Goal: Task Accomplishment & Management: Use online tool/utility

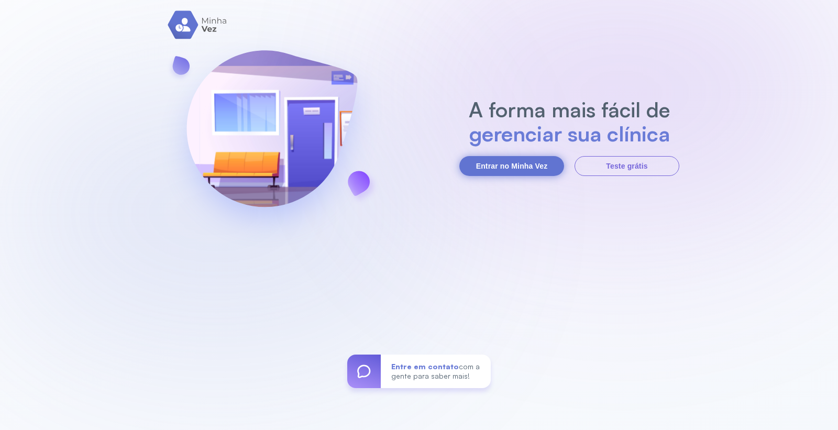
drag, startPoint x: 513, startPoint y: 152, endPoint x: 515, endPoint y: 160, distance: 8.1
click at [514, 152] on section "A forma mais fácil de gerenciar sua clínica Entrar no Minha Vez Teste grátis" at bounding box center [569, 136] width 220 height 79
click at [517, 161] on button "Entrar no Minha Vez" at bounding box center [511, 166] width 105 height 20
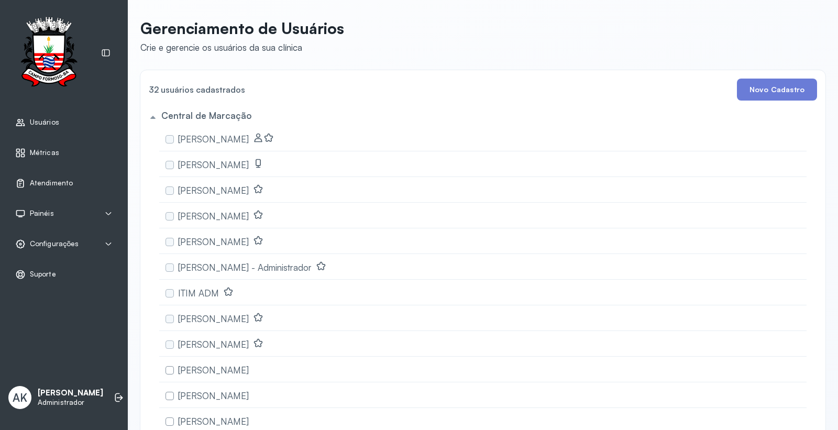
click at [39, 181] on span "Atendimento" at bounding box center [51, 183] width 43 height 9
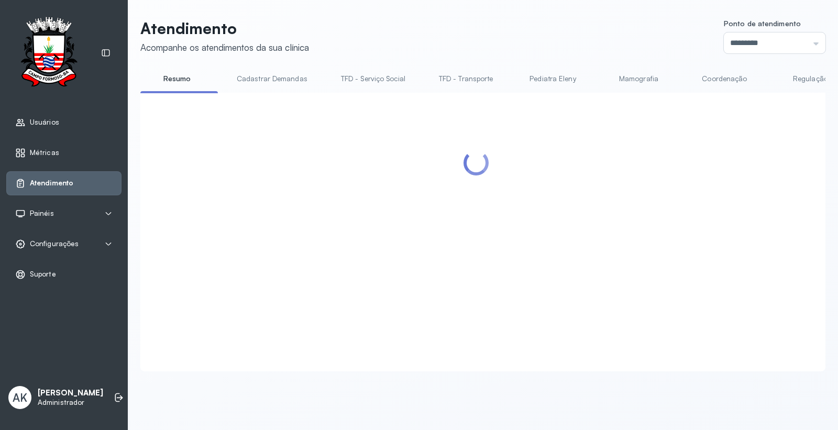
click at [793, 31] on div "Ponto de atendimento ********* Nenhum Guichê 01 Guichê 02 Guichê 03 Guichê 04 G…" at bounding box center [775, 36] width 102 height 34
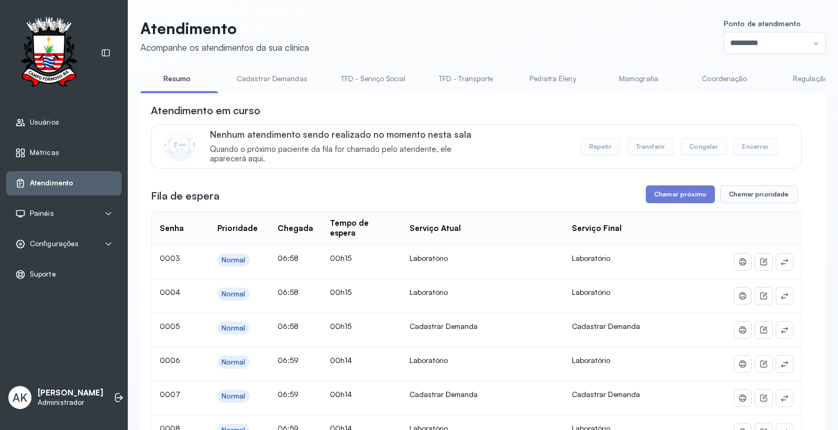
click at [772, 23] on label "Ponto de atendimento" at bounding box center [775, 24] width 102 height 11
click at [771, 34] on input "*********" at bounding box center [775, 42] width 102 height 21
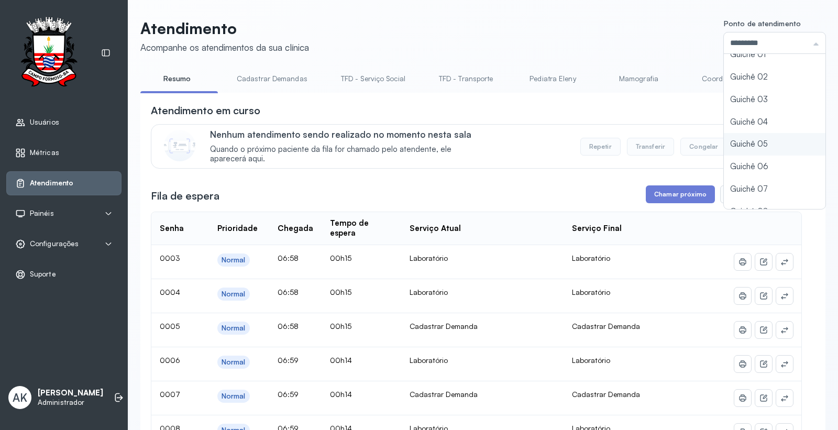
scroll to position [46, 0]
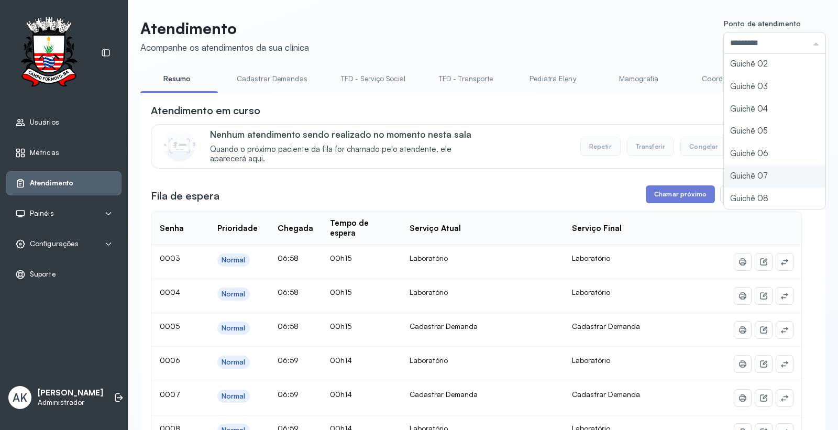
type input "*********"
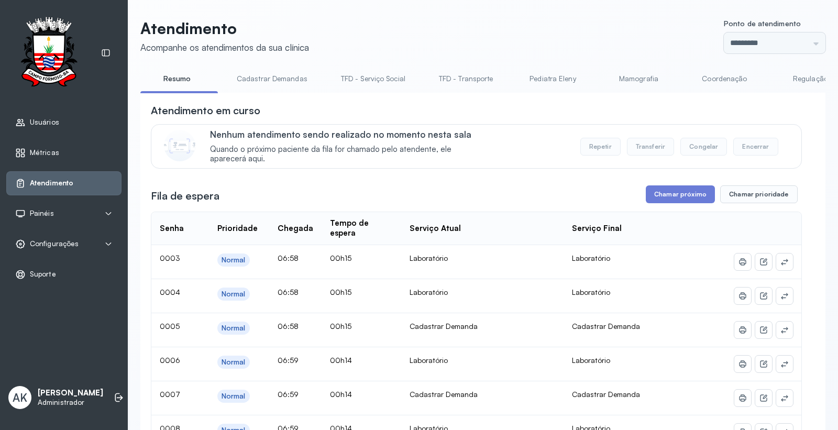
click at [652, 195] on button "Chamar próximo" at bounding box center [680, 194] width 69 height 18
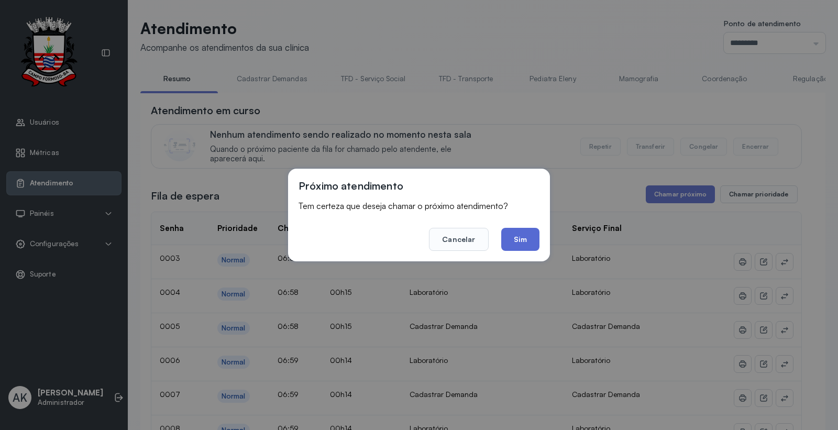
click at [517, 236] on button "Sim" at bounding box center [520, 239] width 38 height 23
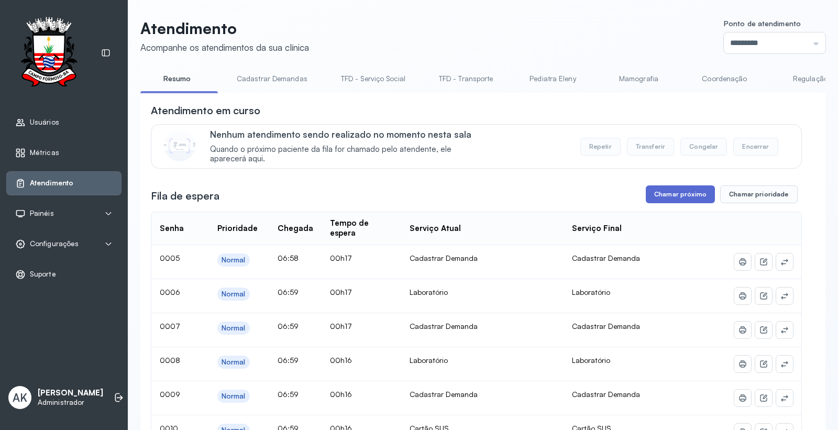
click at [656, 192] on button "Chamar próximo" at bounding box center [680, 194] width 69 height 18
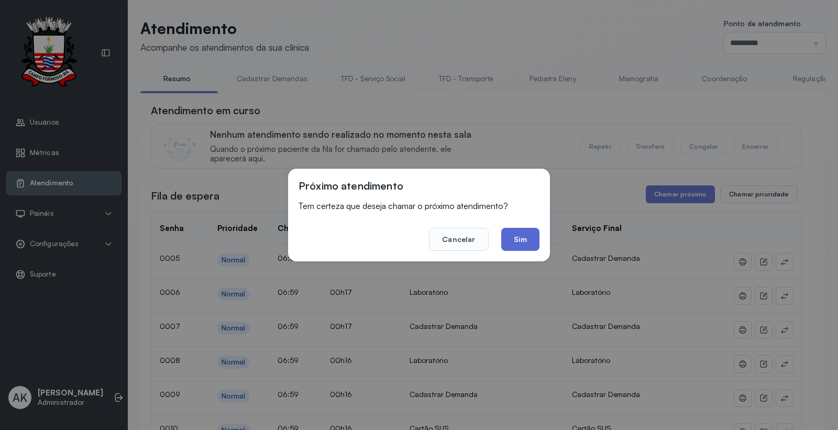
click at [524, 241] on button "Sim" at bounding box center [520, 239] width 38 height 23
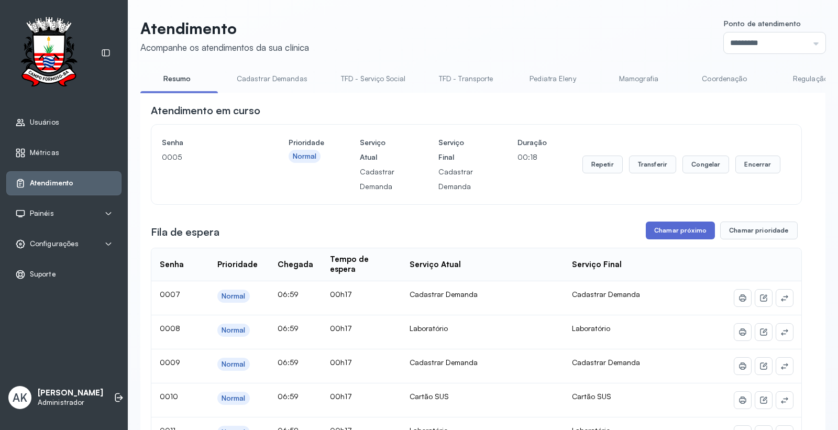
click at [667, 229] on button "Chamar próximo" at bounding box center [680, 230] width 69 height 18
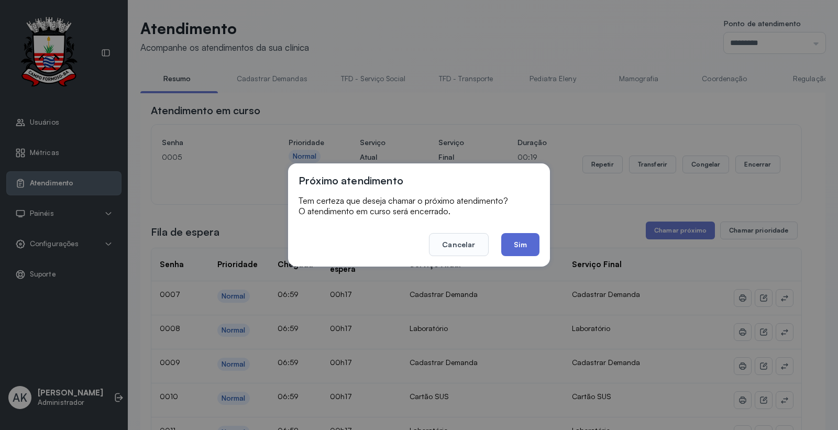
click at [516, 243] on button "Sim" at bounding box center [520, 244] width 38 height 23
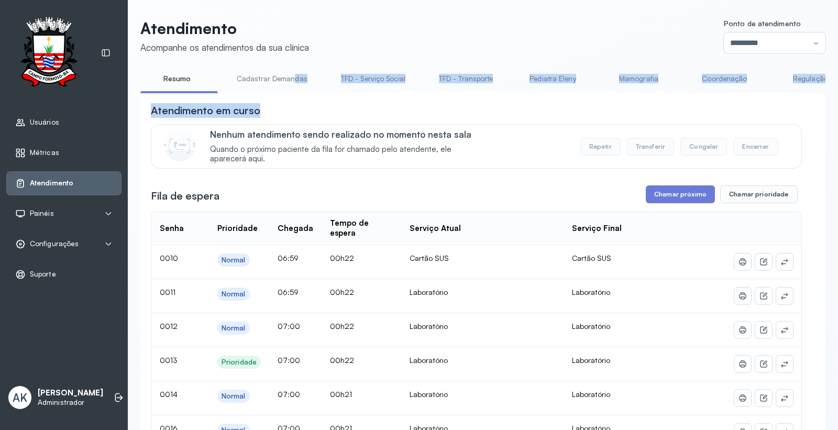
drag, startPoint x: 291, startPoint y: 92, endPoint x: 499, endPoint y: 97, distance: 208.4
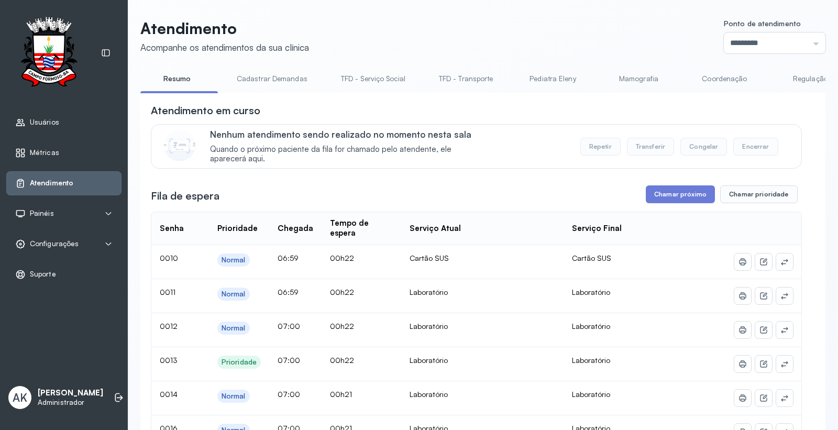
click at [467, 121] on div "Atendimento em curso Nenhum atendimento sendo realizado no momento nesta sala Q…" at bounding box center [476, 135] width 651 height 65
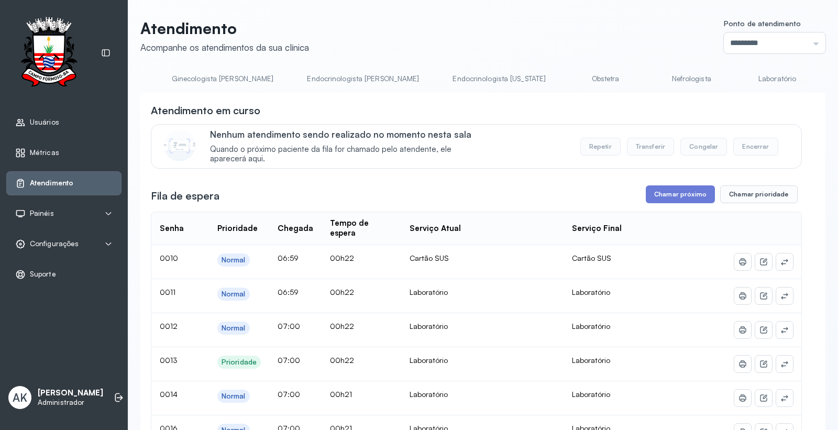
click at [740, 80] on link "Laboratório" at bounding box center [776, 78] width 73 height 17
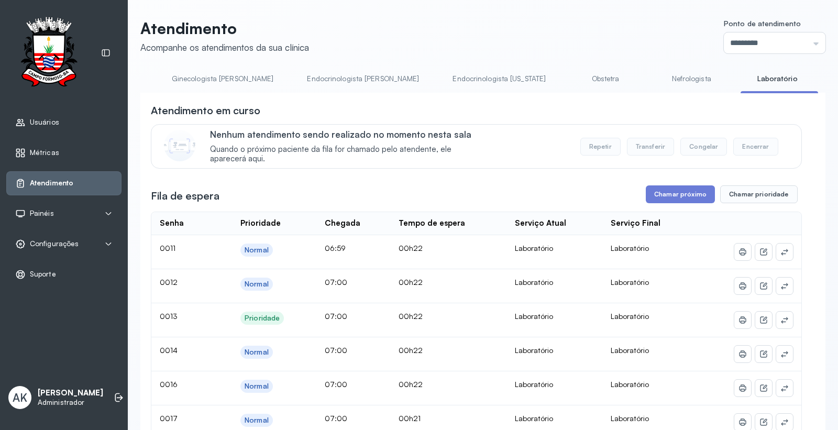
click at [404, 414] on td "00h21" at bounding box center [448, 422] width 117 height 34
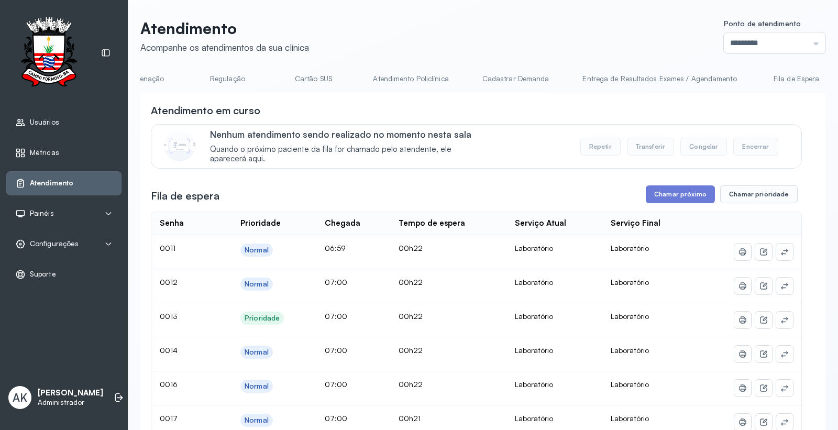
scroll to position [0, 0]
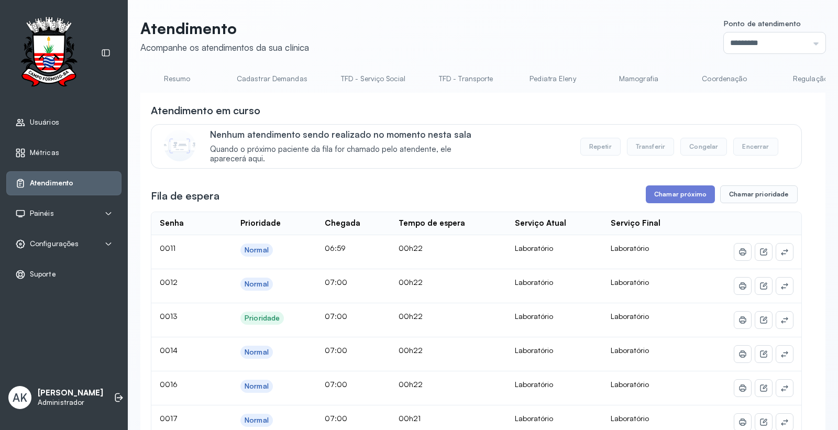
click at [182, 81] on link "Resumo" at bounding box center [176, 78] width 73 height 17
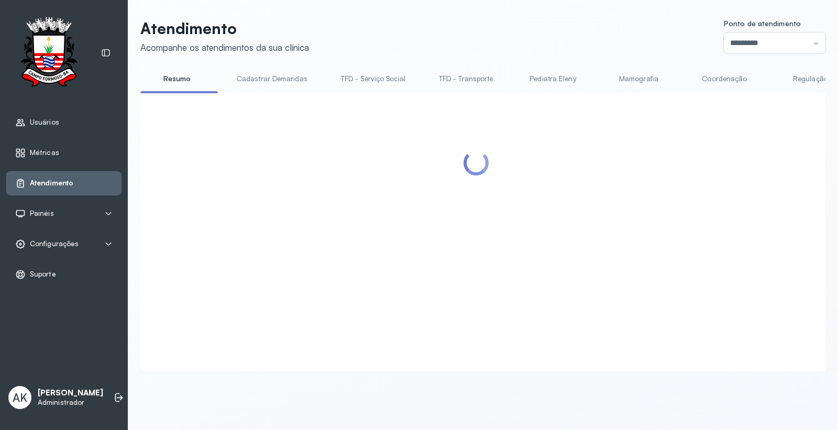
click at [673, 197] on div at bounding box center [476, 219] width 651 height 232
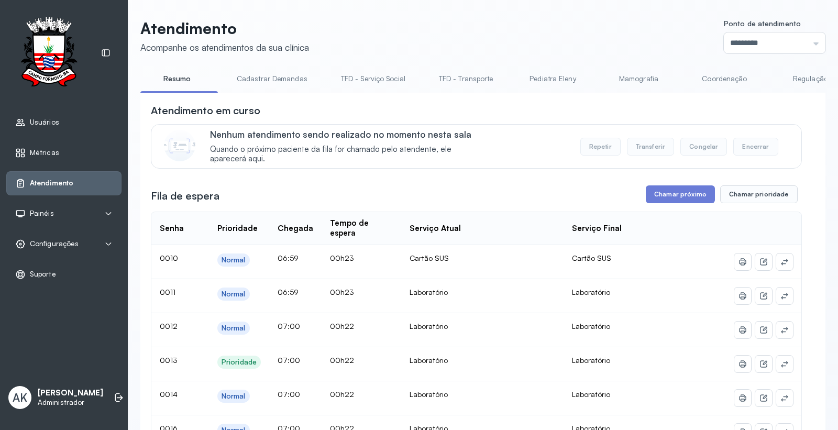
click at [673, 197] on button "Chamar próximo" at bounding box center [680, 194] width 69 height 18
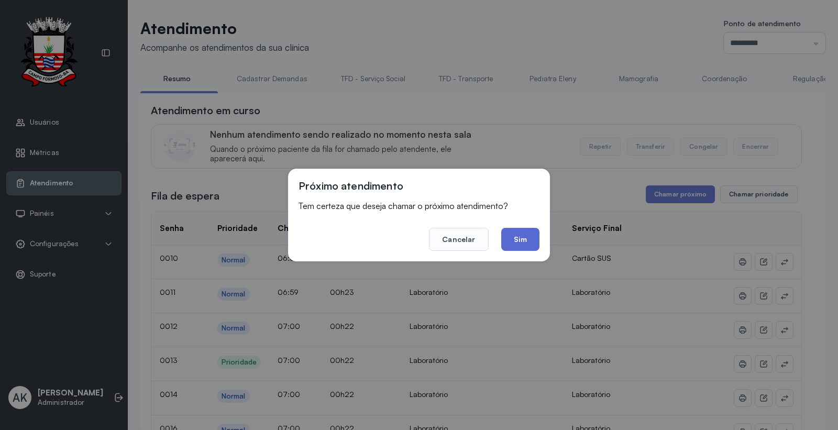
click at [525, 241] on button "Sim" at bounding box center [520, 239] width 38 height 23
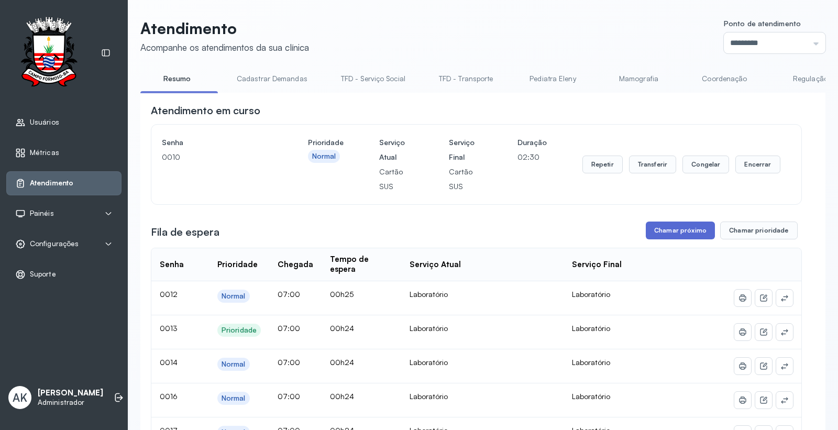
click at [669, 231] on button "Chamar próximo" at bounding box center [680, 230] width 69 height 18
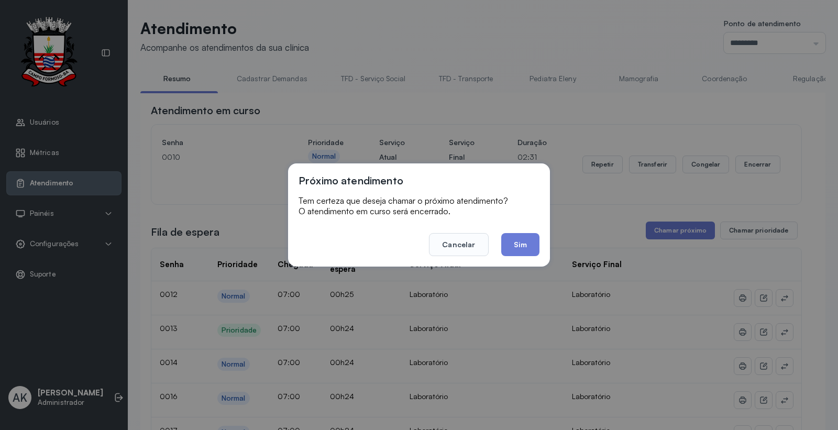
click at [520, 230] on footer "Cancelar Sim" at bounding box center [418, 237] width 241 height 38
click at [520, 236] on button "Sim" at bounding box center [520, 244] width 38 height 23
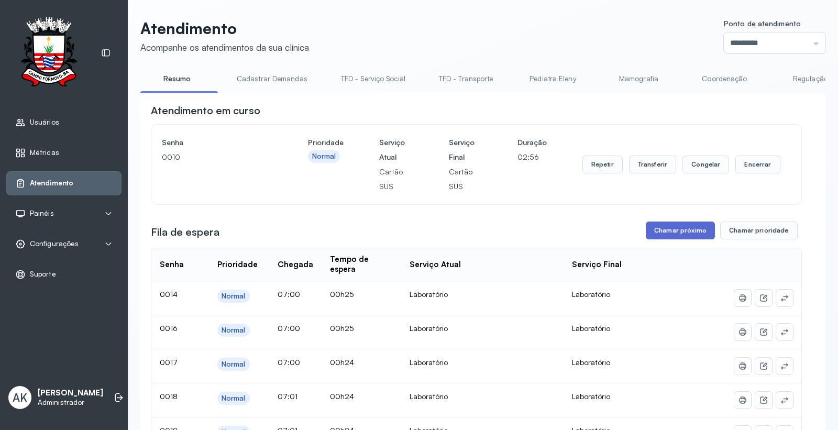
click at [685, 237] on button "Chamar próximo" at bounding box center [680, 230] width 69 height 18
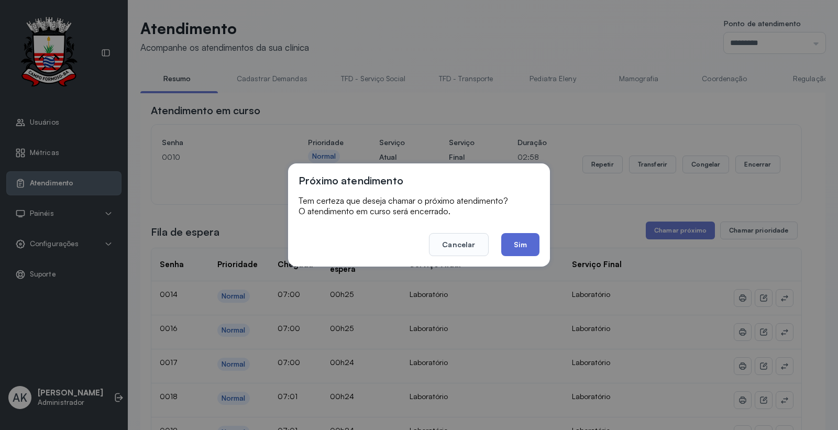
click at [512, 246] on button "Sim" at bounding box center [520, 244] width 38 height 23
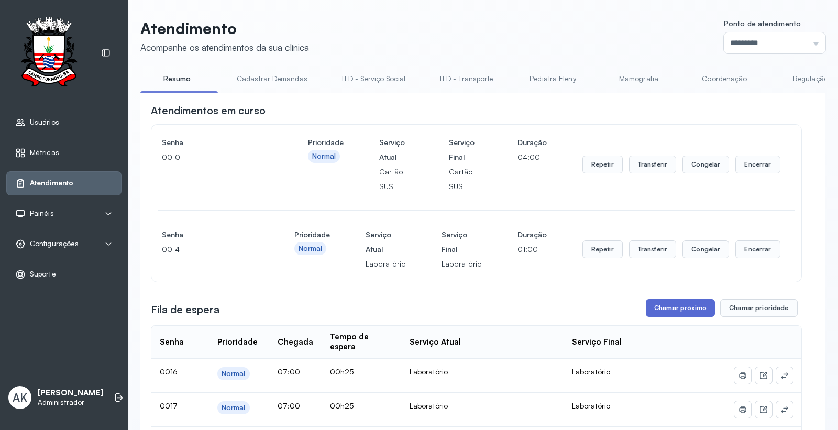
click at [687, 310] on button "Chamar próximo" at bounding box center [680, 308] width 69 height 18
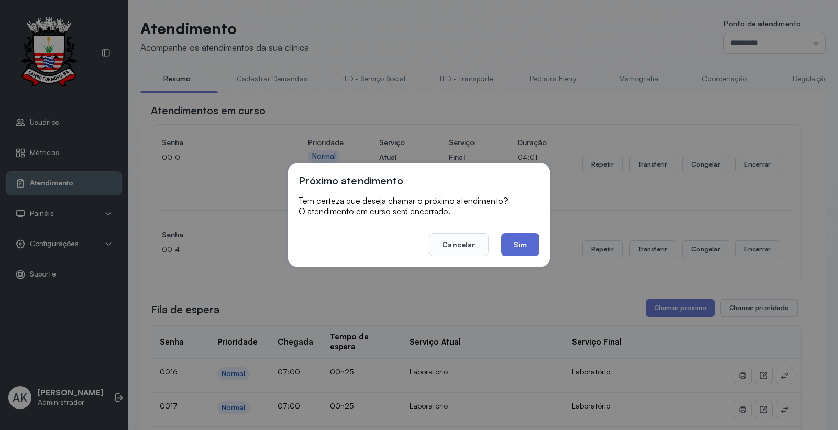
click at [515, 244] on button "Sim" at bounding box center [520, 244] width 38 height 23
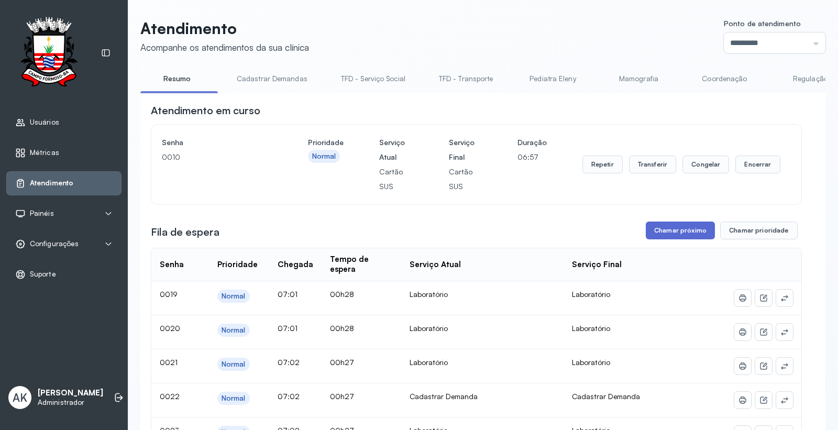
click at [692, 231] on button "Chamar próximo" at bounding box center [680, 230] width 69 height 18
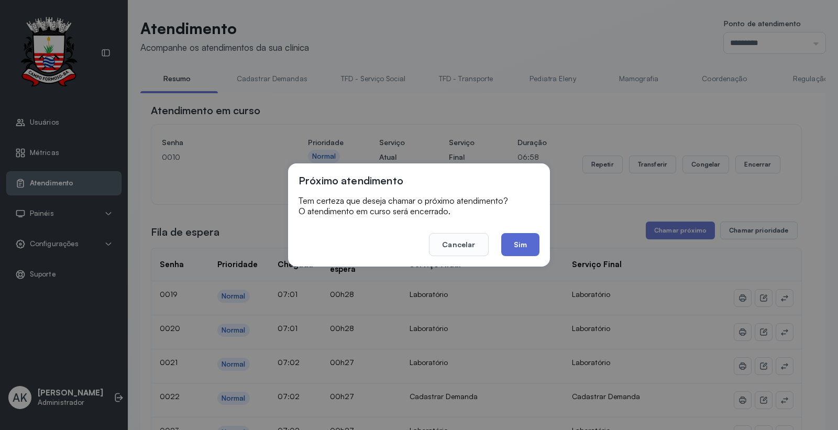
click at [516, 247] on button "Sim" at bounding box center [520, 244] width 38 height 23
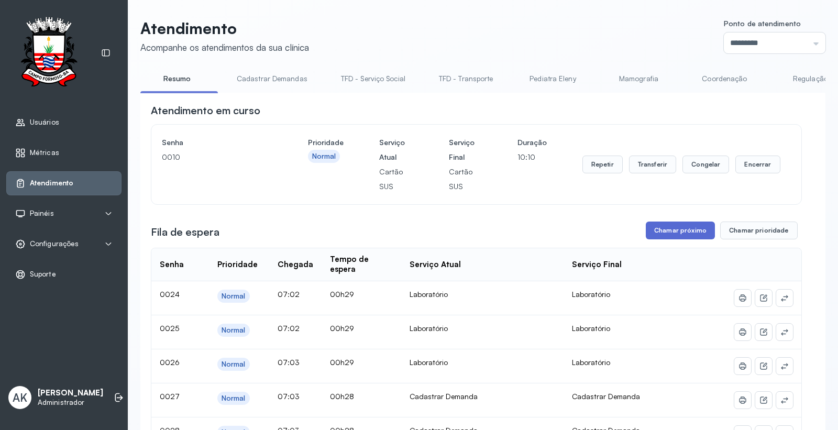
click at [658, 234] on button "Chamar próximo" at bounding box center [680, 230] width 69 height 18
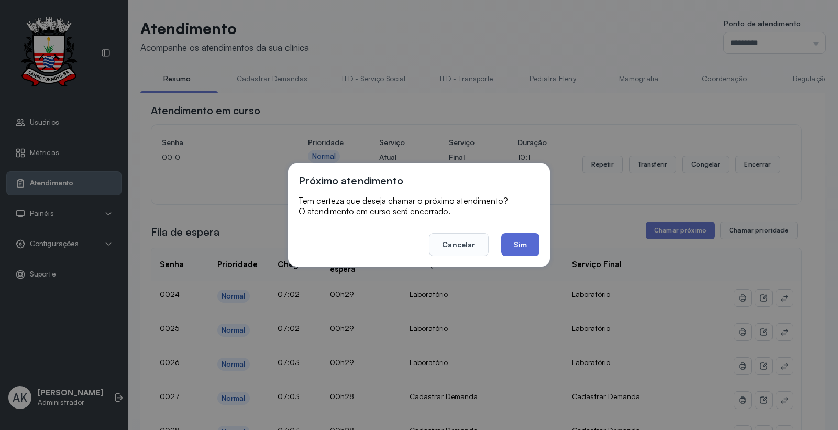
click at [533, 249] on button "Sim" at bounding box center [520, 244] width 38 height 23
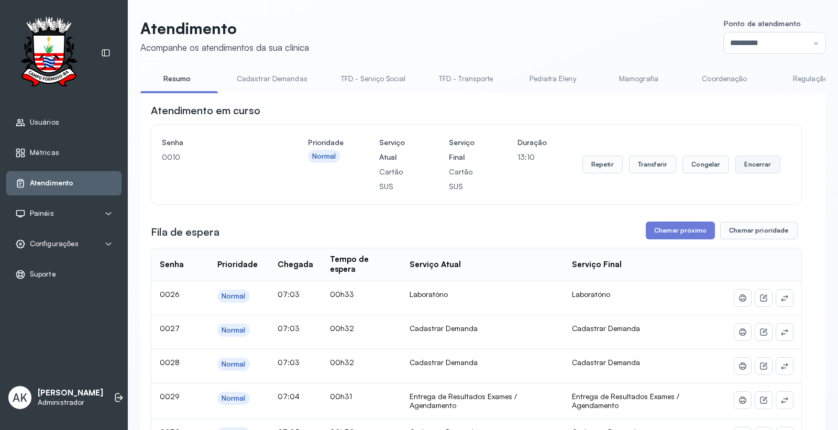
click at [754, 168] on button "Encerrar" at bounding box center [757, 164] width 45 height 18
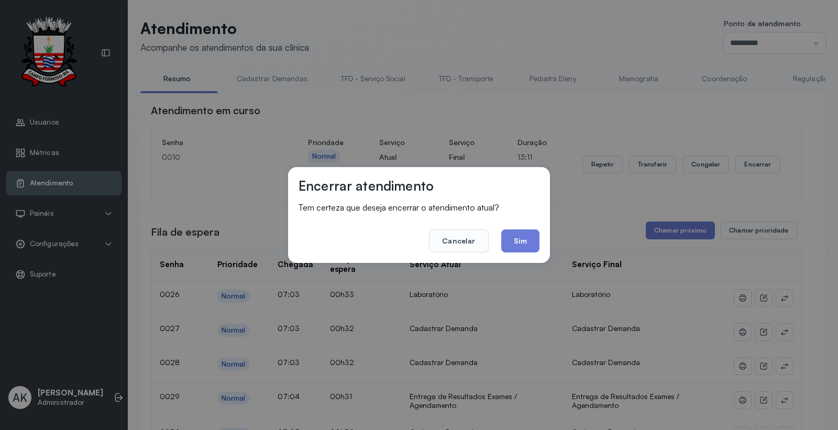
click at [543, 242] on div "Encerrar atendimento Tem certeza que deseja encerrar o atendimento atual? Cance…" at bounding box center [419, 215] width 262 height 96
click at [525, 249] on button "Sim" at bounding box center [520, 240] width 38 height 23
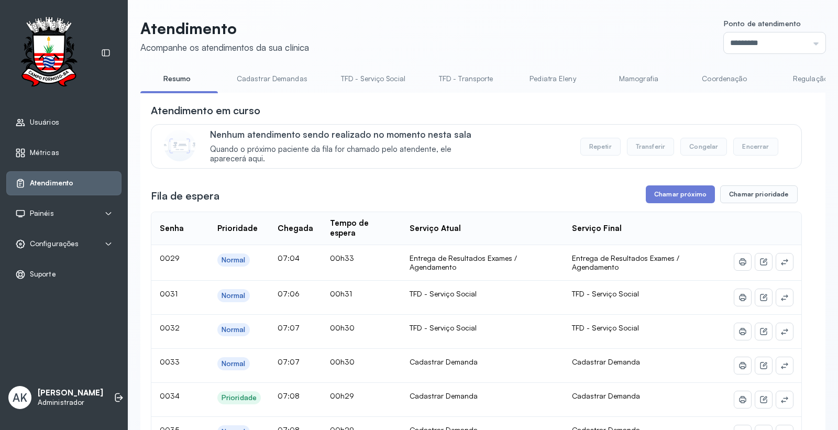
drag, startPoint x: 281, startPoint y: 95, endPoint x: 321, endPoint y: 96, distance: 39.8
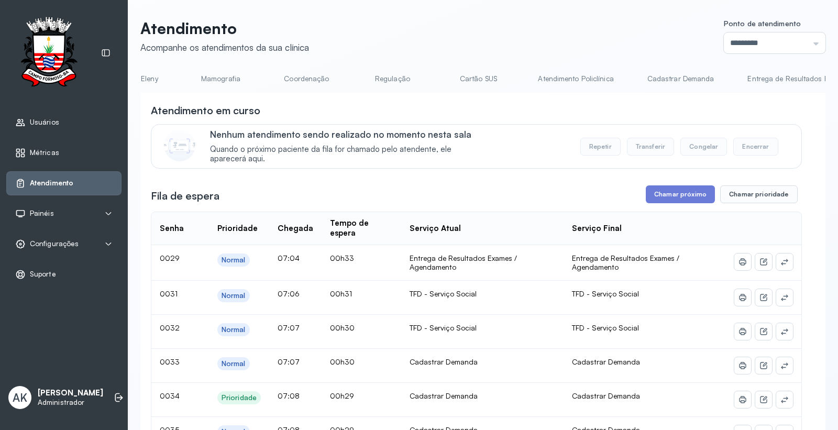
scroll to position [0, 543]
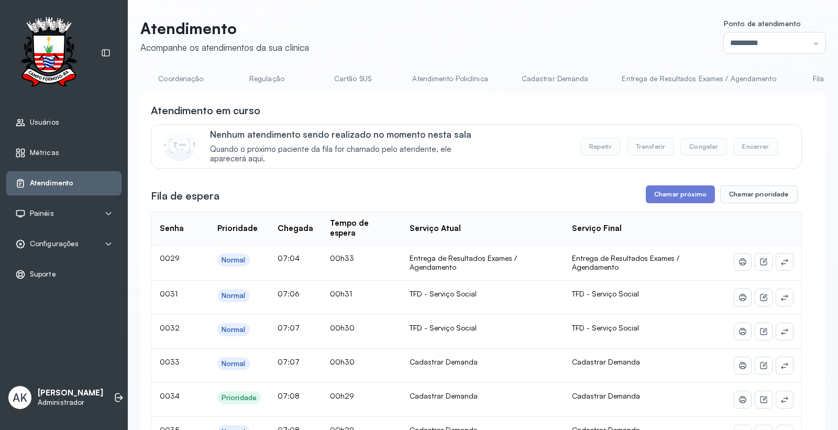
click at [349, 82] on link "Cartão SUS" at bounding box center [352, 78] width 73 height 17
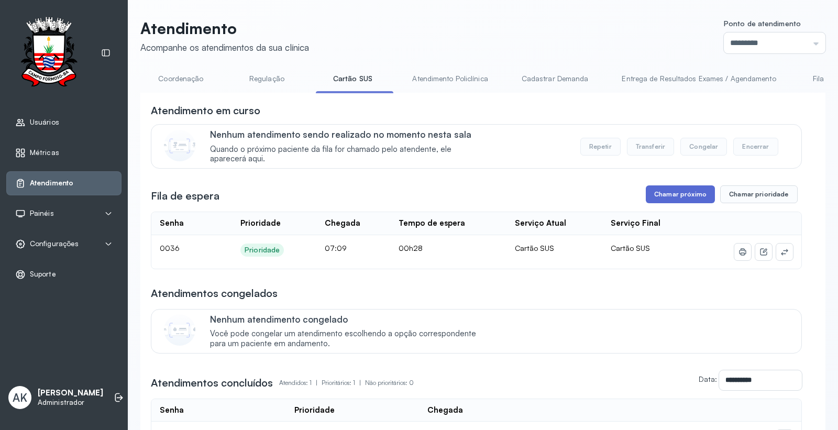
click at [669, 201] on button "Chamar próximo" at bounding box center [680, 194] width 69 height 18
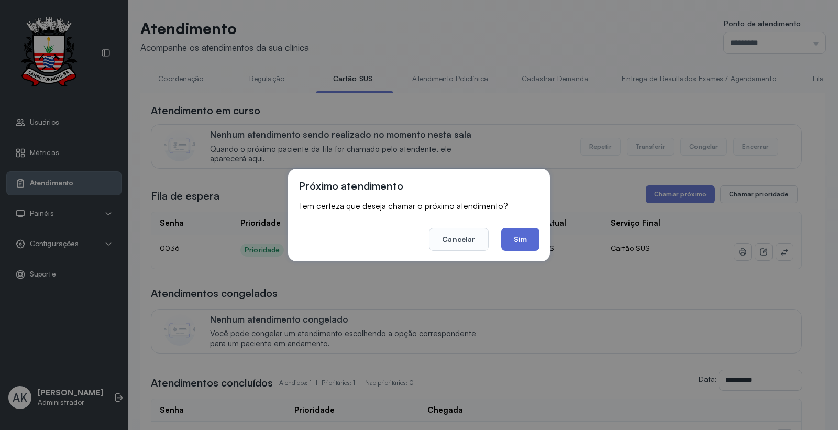
click at [527, 241] on button "Sim" at bounding box center [520, 239] width 38 height 23
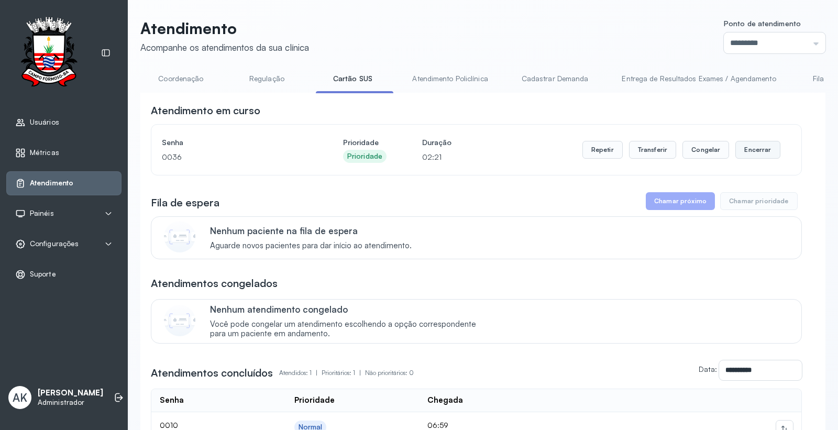
click at [738, 154] on button "Encerrar" at bounding box center [757, 150] width 45 height 18
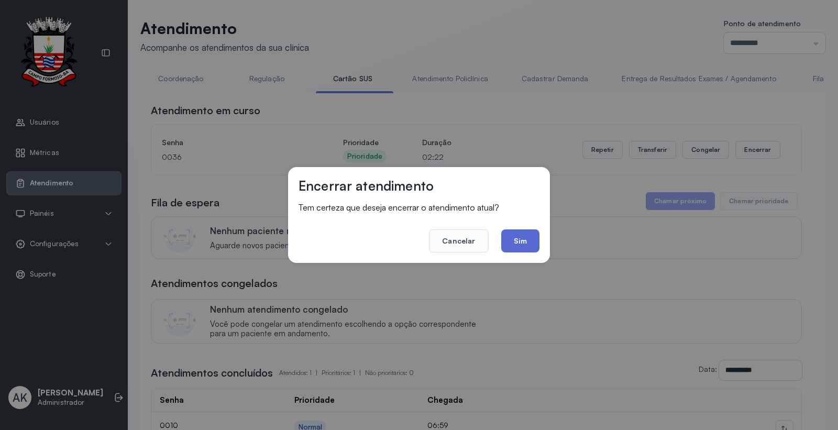
click at [517, 249] on button "Sim" at bounding box center [520, 240] width 38 height 23
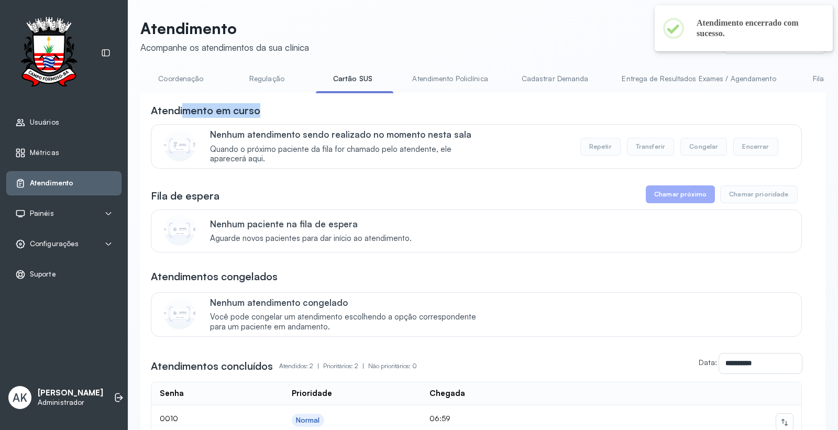
drag, startPoint x: 348, startPoint y: 95, endPoint x: 183, endPoint y: 95, distance: 164.4
click at [183, 95] on div "**********" at bounding box center [482, 316] width 685 height 447
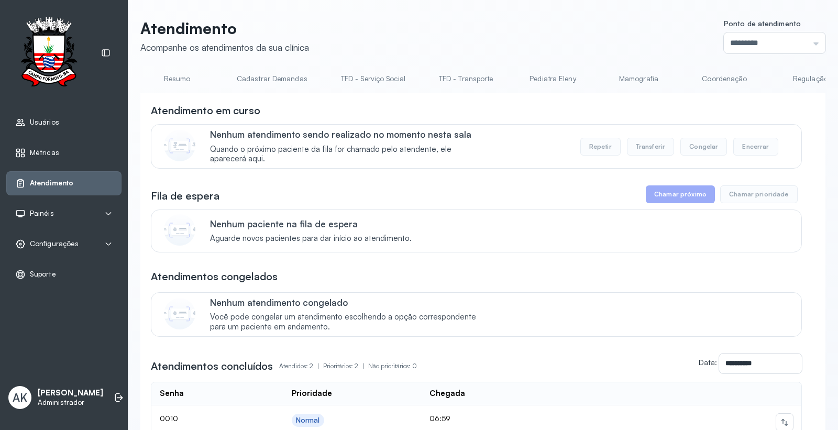
click at [471, 42] on header "Atendimento Acompanhe os atendimentos da sua clínica Ponto de atendimento *****…" at bounding box center [482, 36] width 685 height 35
click at [175, 80] on link "Resumo" at bounding box center [176, 78] width 73 height 17
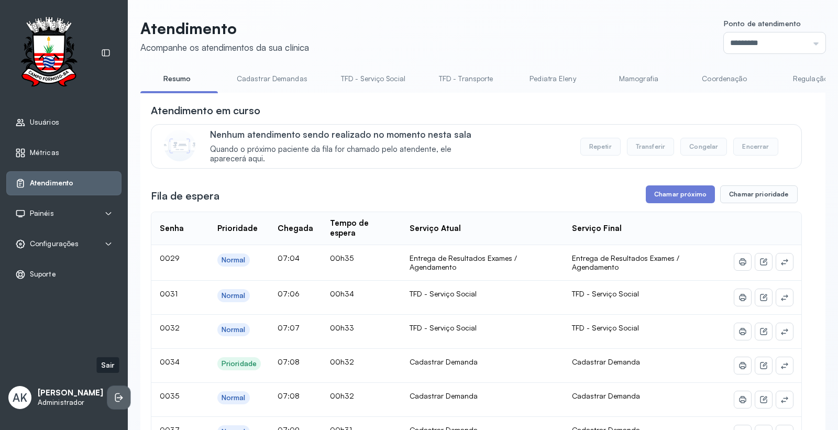
click at [107, 388] on li at bounding box center [118, 397] width 23 height 23
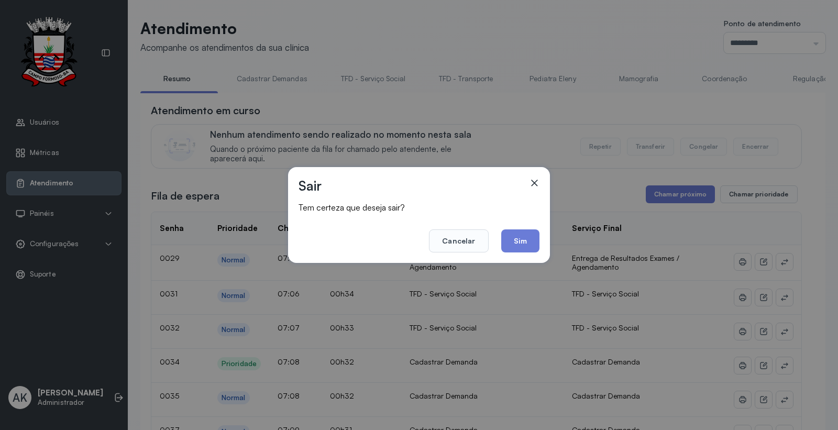
click at [522, 255] on div "Sair Tem certeza que deseja sair? Cancelar Sim" at bounding box center [419, 215] width 262 height 96
click at [521, 242] on button "Sim" at bounding box center [520, 240] width 38 height 23
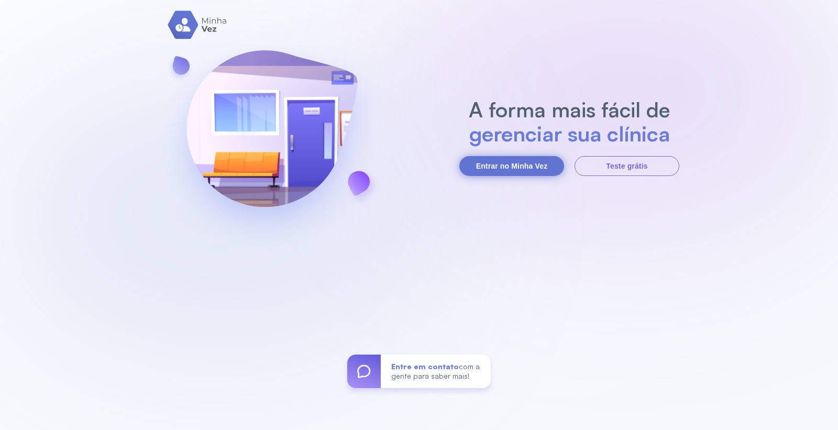
click at [529, 164] on button "Entrar no Minha Vez" at bounding box center [511, 166] width 105 height 20
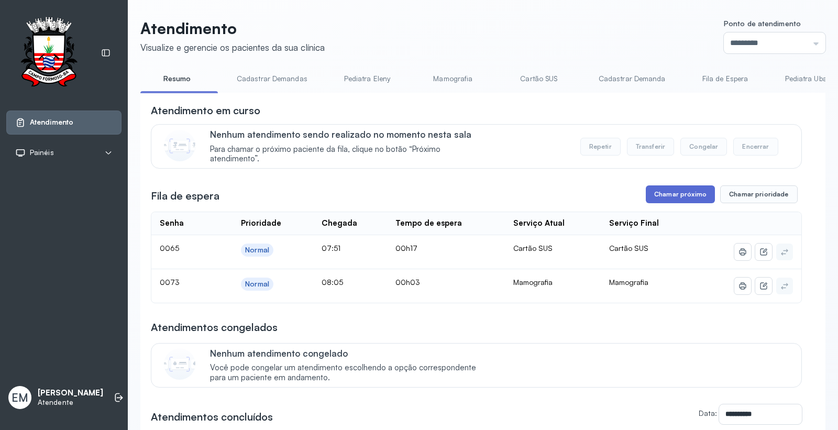
click at [663, 198] on button "Chamar próximo" at bounding box center [680, 194] width 69 height 18
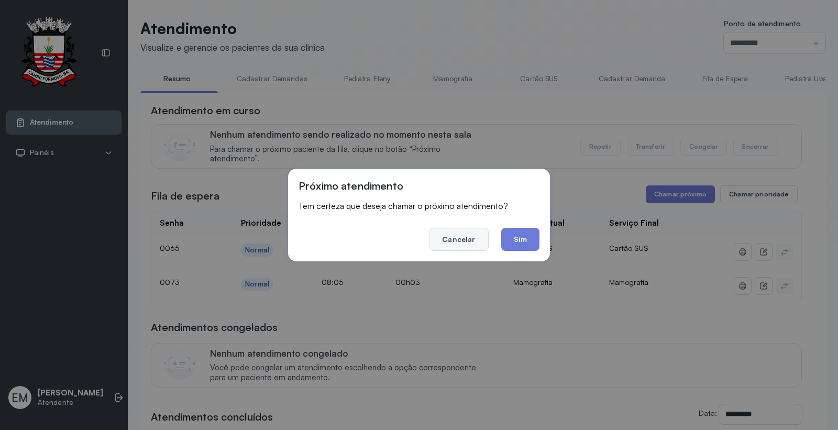
click at [451, 250] on button "Cancelar" at bounding box center [458, 239] width 59 height 23
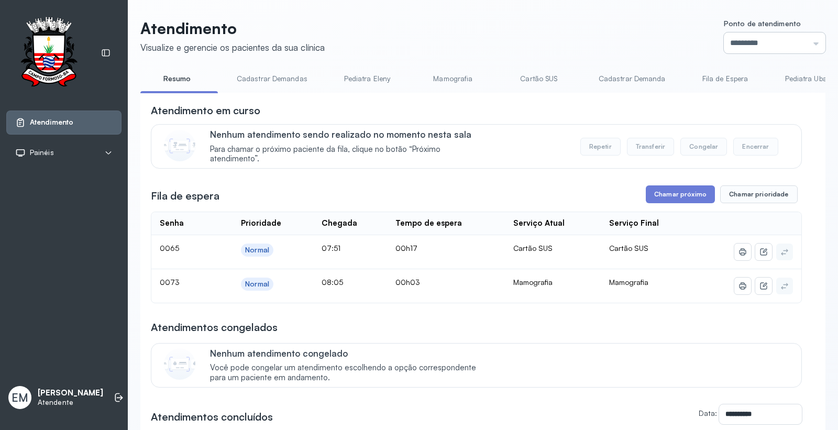
click at [729, 39] on input "*********" at bounding box center [775, 42] width 102 height 21
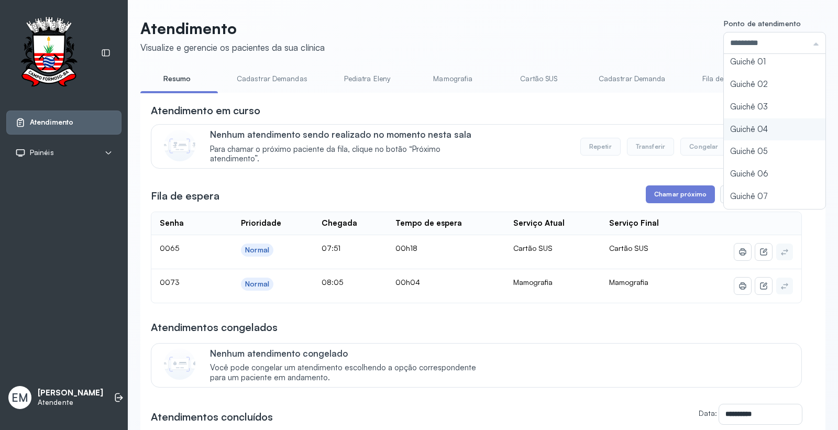
scroll to position [46, 0]
type input "*********"
click at [729, 180] on div "Atendimento Visualize e gerencie os pacientes da sua clínica Ponto de atendimen…" at bounding box center [482, 317] width 685 height 596
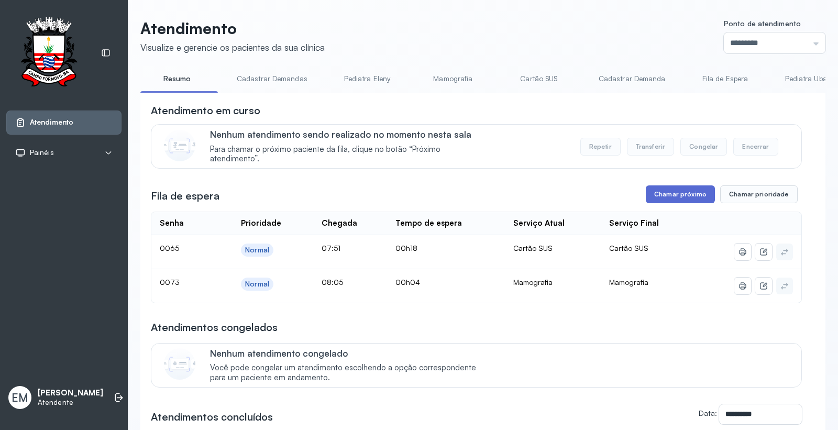
click at [671, 201] on button "Chamar próximo" at bounding box center [680, 194] width 69 height 18
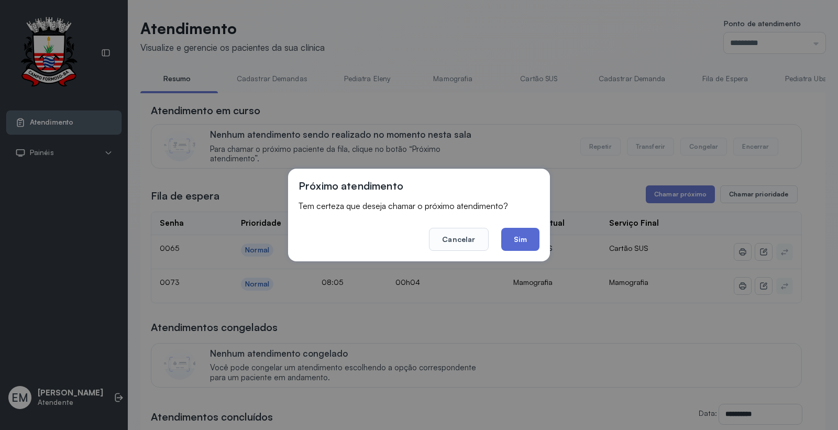
click at [530, 243] on button "Sim" at bounding box center [520, 239] width 38 height 23
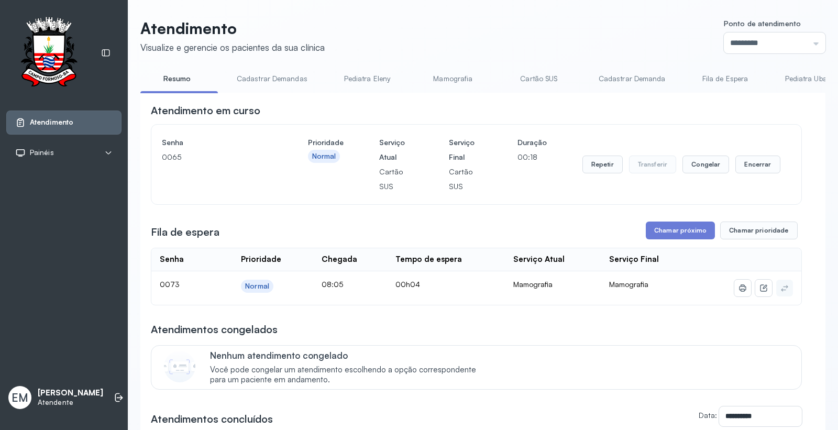
click at [708, 226] on div "Chamar próximo Chamar prioridade" at bounding box center [722, 230] width 152 height 18
click at [699, 232] on button "Chamar próximo" at bounding box center [680, 230] width 69 height 18
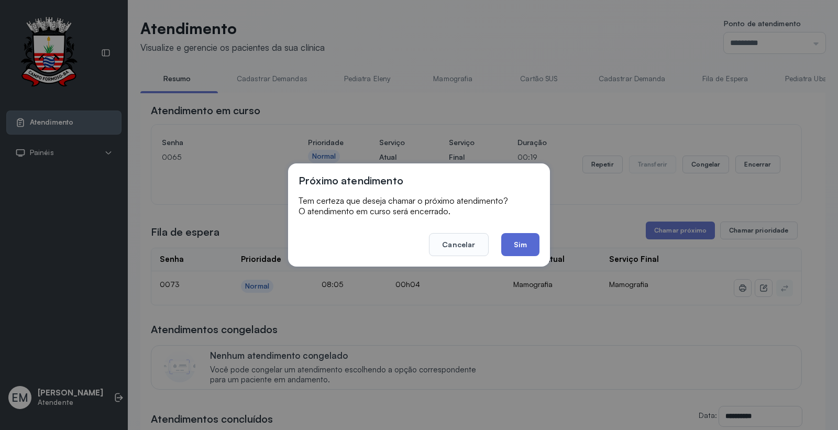
click at [522, 254] on button "Sim" at bounding box center [520, 244] width 38 height 23
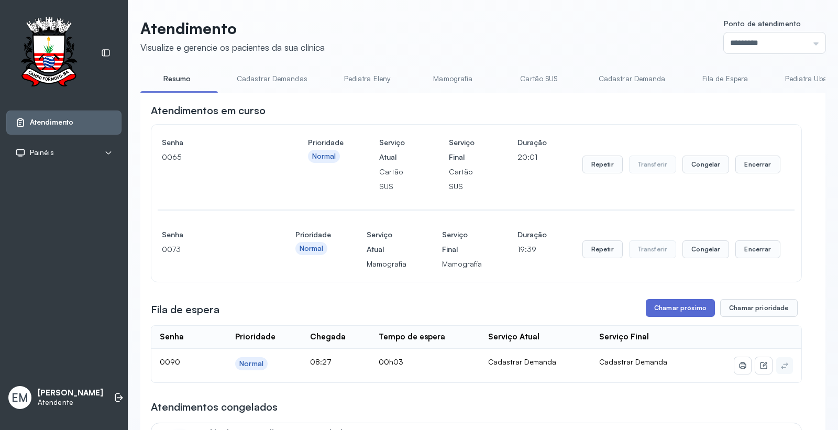
click at [683, 313] on button "Chamar próximo" at bounding box center [680, 308] width 69 height 18
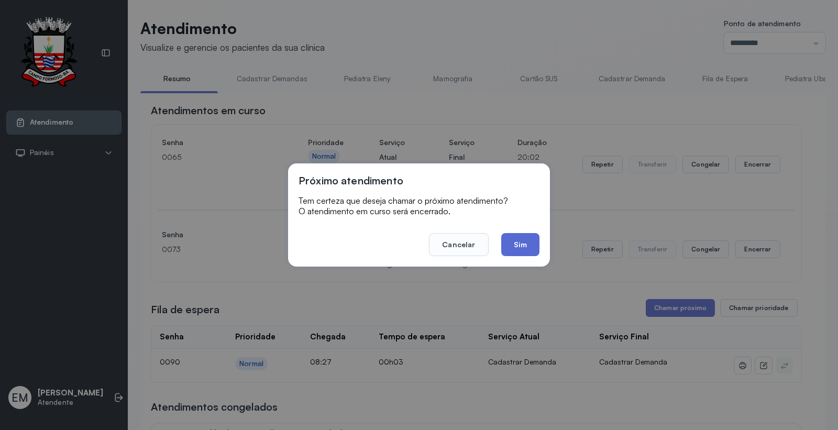
click at [522, 245] on button "Sim" at bounding box center [520, 244] width 38 height 23
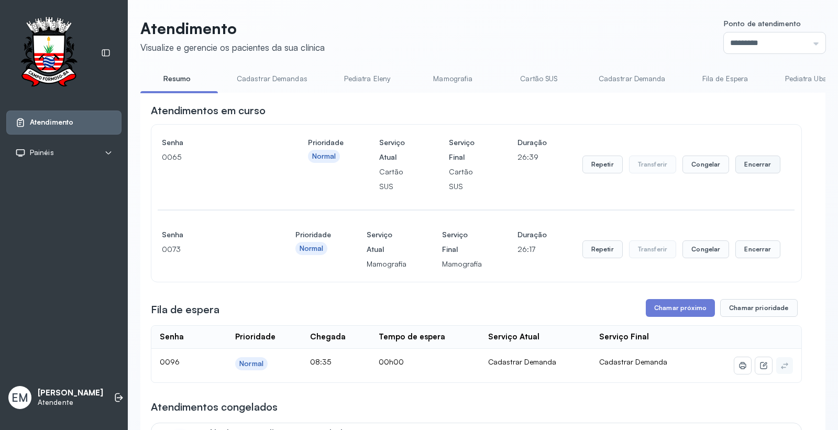
click at [753, 173] on button "Encerrar" at bounding box center [757, 164] width 45 height 18
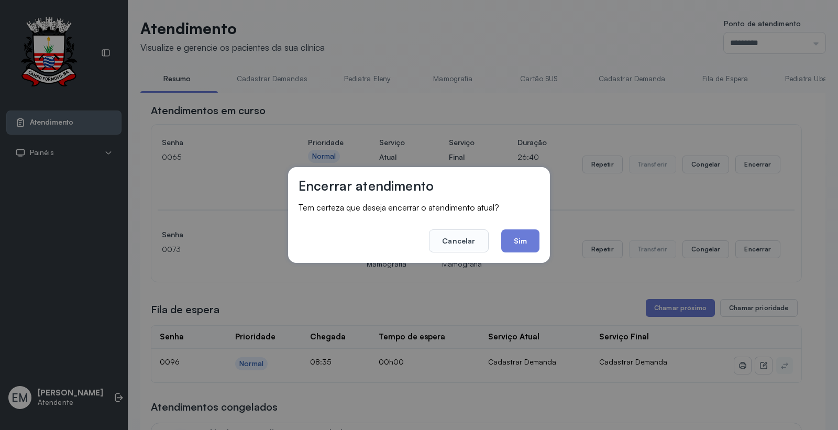
click at [524, 242] on button "Sim" at bounding box center [520, 240] width 38 height 23
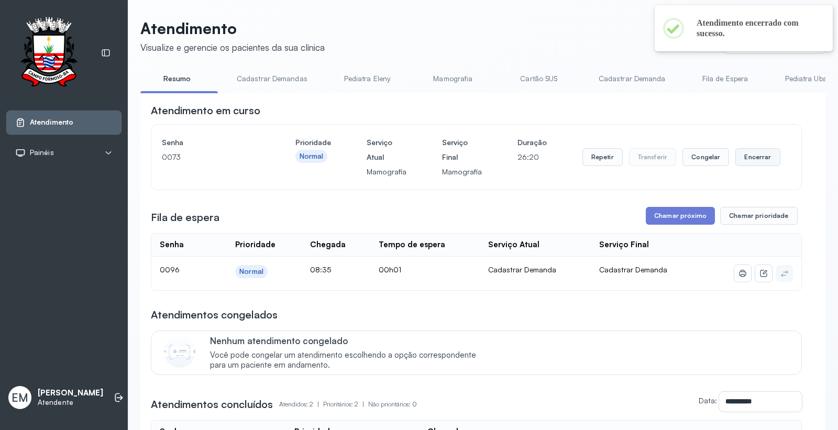
click at [735, 163] on button "Encerrar" at bounding box center [757, 157] width 45 height 18
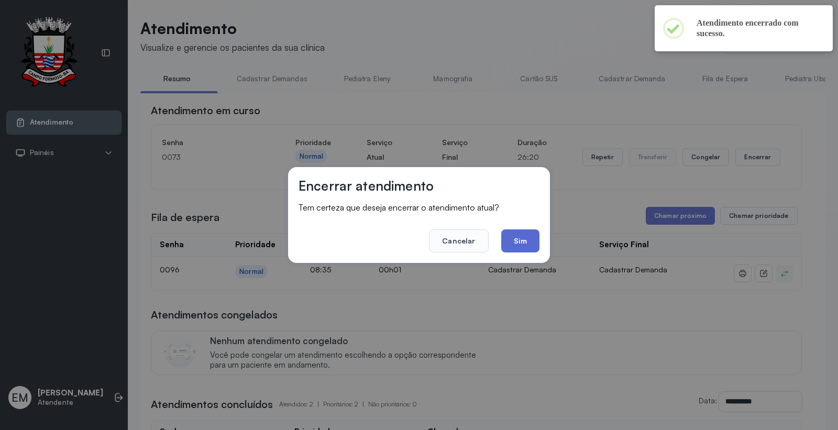
click at [519, 233] on button "Sim" at bounding box center [520, 240] width 38 height 23
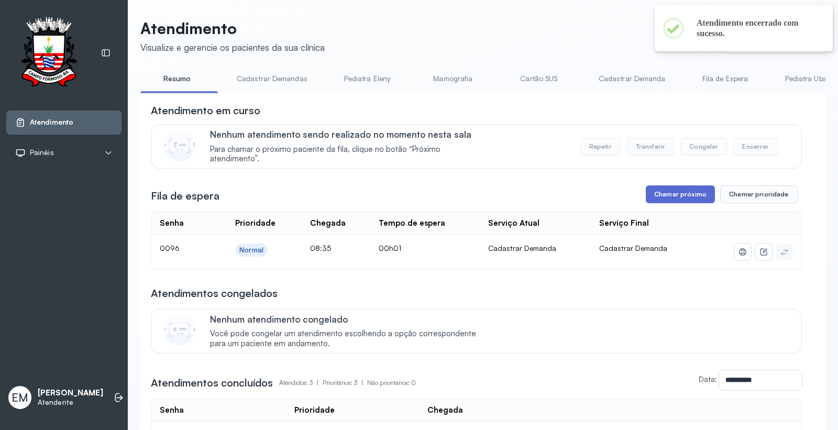
click at [660, 189] on button "Chamar próximo" at bounding box center [680, 194] width 69 height 18
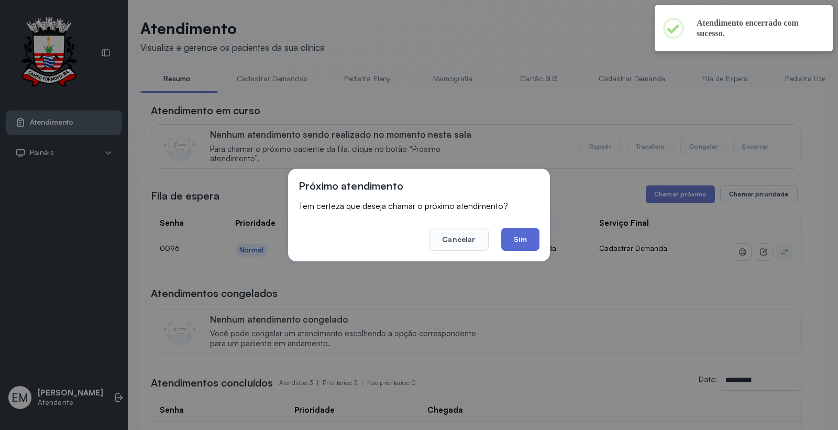
click at [514, 241] on button "Sim" at bounding box center [520, 239] width 38 height 23
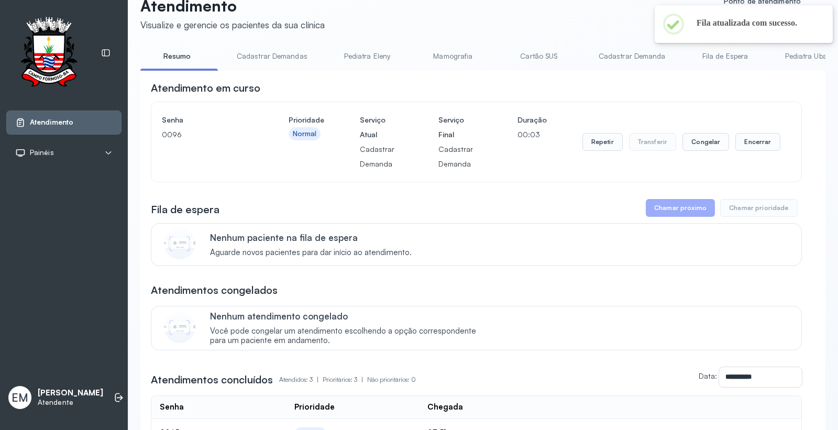
scroll to position [23, 0]
click at [742, 148] on button "Encerrar" at bounding box center [757, 141] width 45 height 18
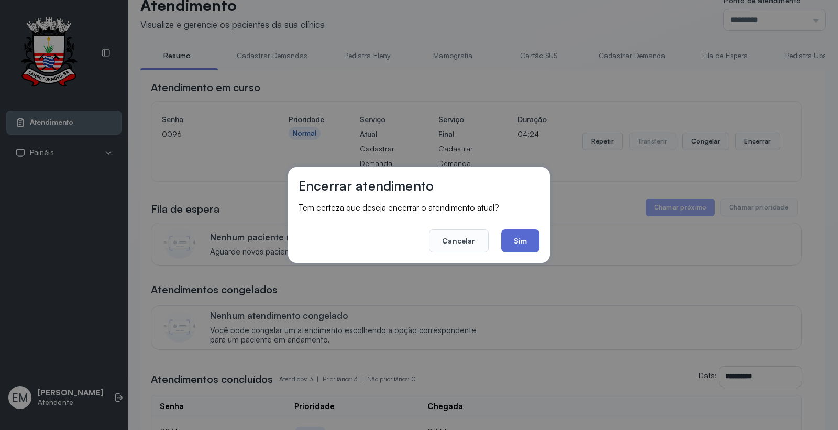
click at [531, 234] on button "Sim" at bounding box center [520, 240] width 38 height 23
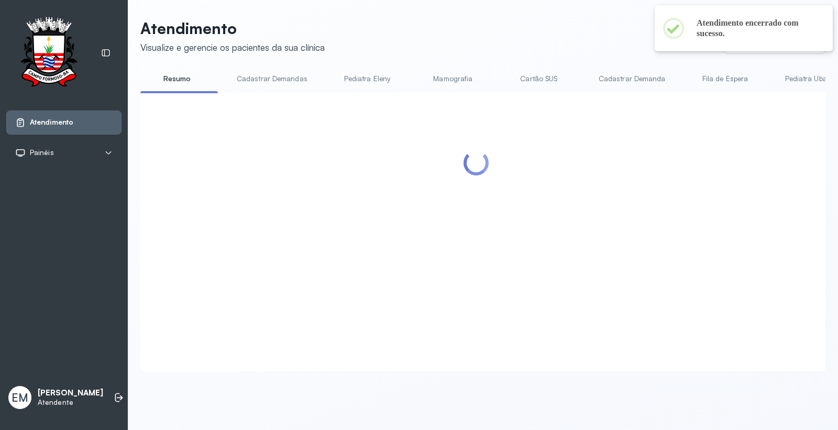
scroll to position [0, 0]
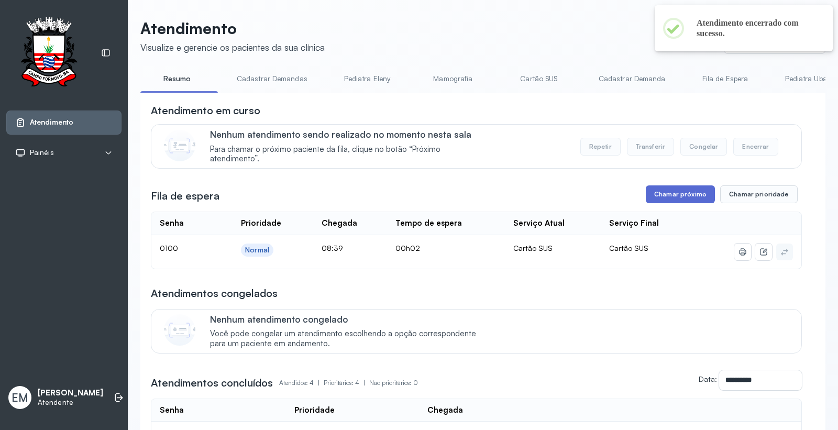
click at [677, 193] on button "Chamar próximo" at bounding box center [680, 194] width 69 height 18
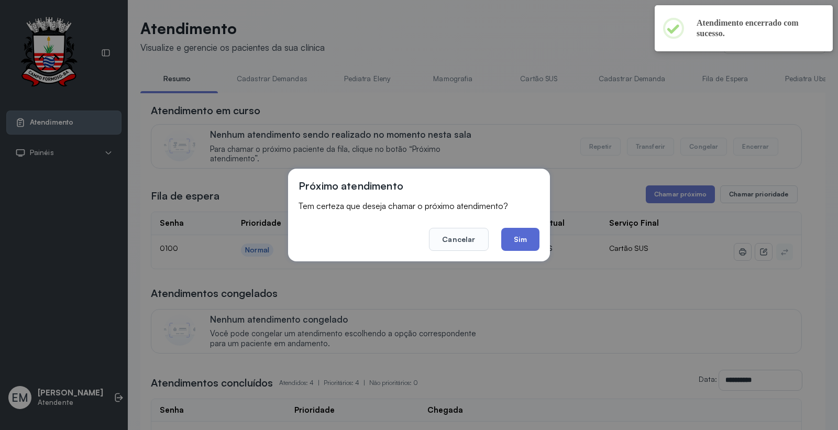
click at [529, 238] on button "Sim" at bounding box center [520, 239] width 38 height 23
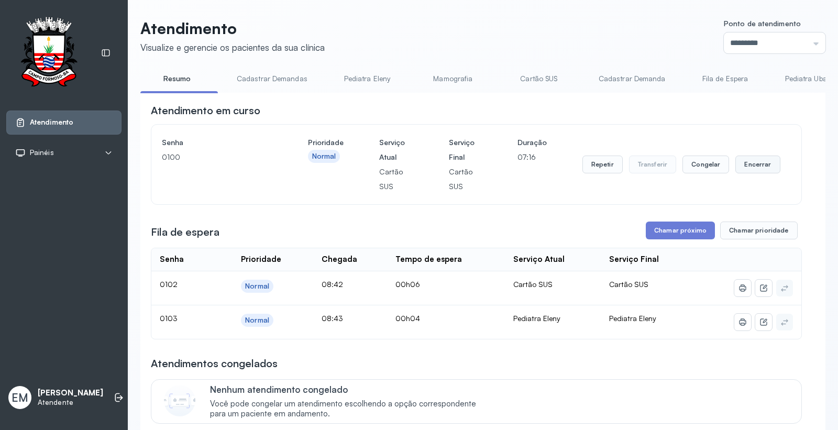
click at [753, 168] on button "Encerrar" at bounding box center [757, 164] width 45 height 18
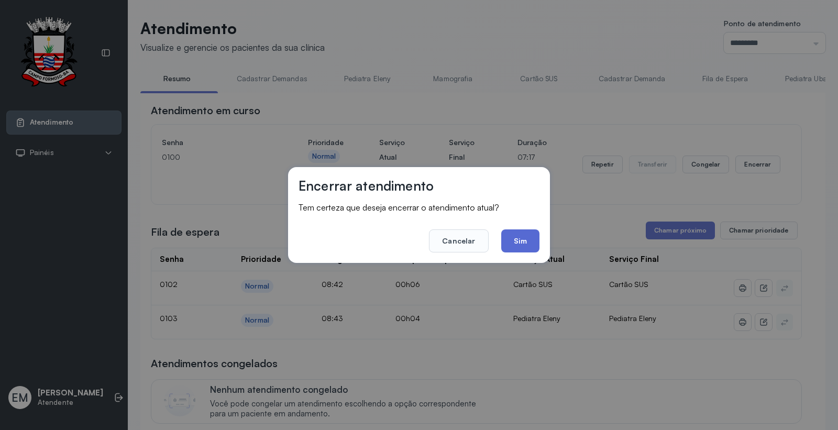
click at [530, 250] on button "Sim" at bounding box center [520, 240] width 38 height 23
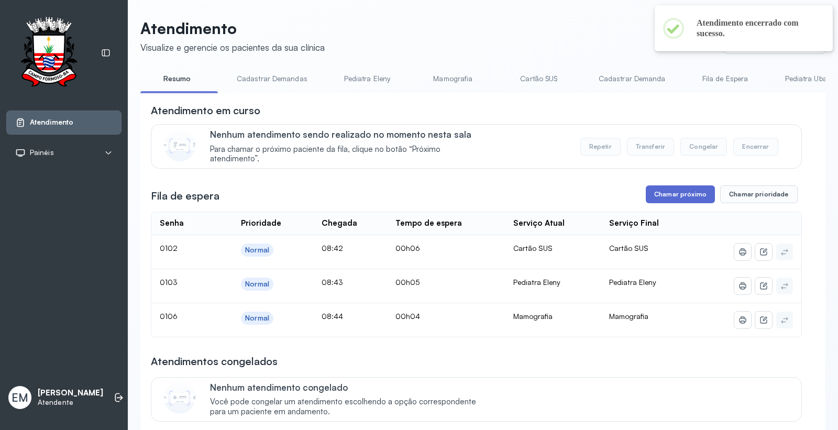
click at [647, 197] on button "Chamar próximo" at bounding box center [680, 194] width 69 height 18
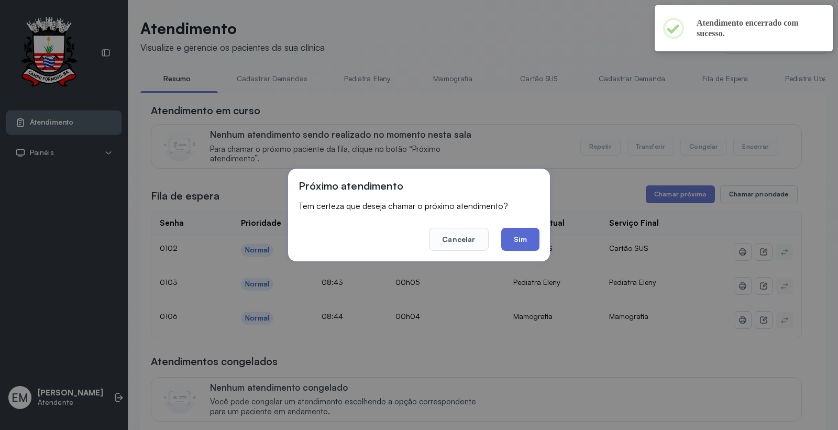
click at [536, 237] on button "Sim" at bounding box center [520, 239] width 38 height 23
